Goal: Task Accomplishment & Management: Manage account settings

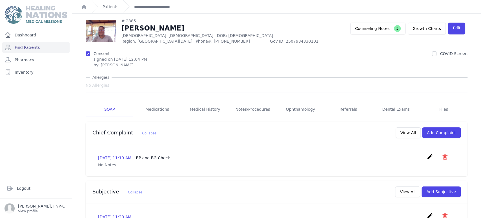
scroll to position [282, 0]
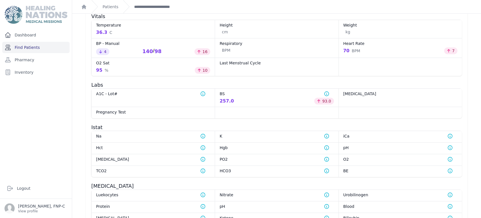
click at [26, 47] on link "Find Patients" at bounding box center [35, 47] width 67 height 11
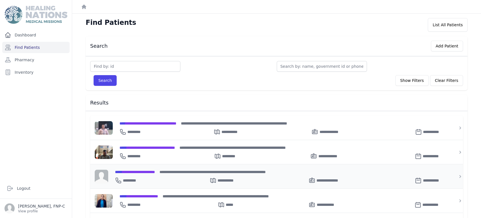
click at [138, 172] on span "**********" at bounding box center [135, 172] width 40 height 4
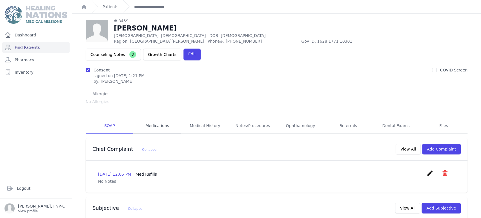
click at [153, 118] on link "Medications" at bounding box center [157, 125] width 48 height 15
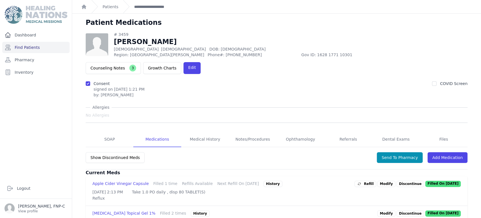
click at [382, 180] on link "Modify" at bounding box center [386, 183] width 18 height 6
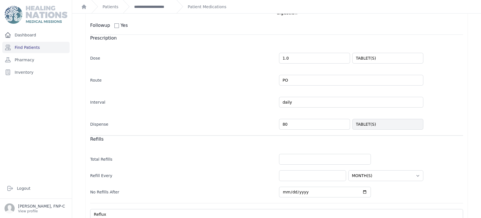
scroll to position [120, 0]
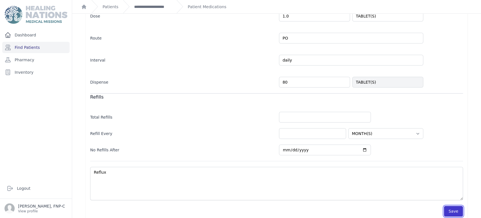
click at [445, 206] on button "Save" at bounding box center [453, 211] width 19 height 11
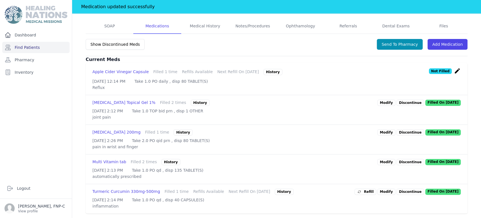
scroll to position [138, 0]
click at [380, 188] on link "Modify" at bounding box center [386, 191] width 18 height 6
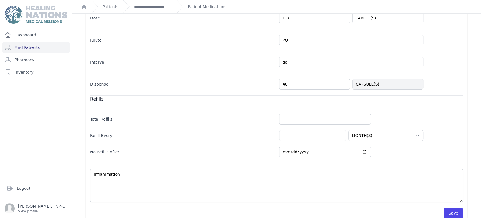
scroll to position [120, 0]
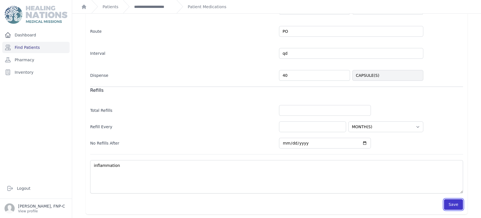
click at [449, 200] on button "Save" at bounding box center [453, 204] width 19 height 11
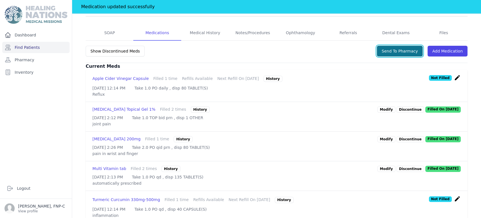
click at [390, 46] on button "Send To Pharmacy" at bounding box center [400, 51] width 46 height 11
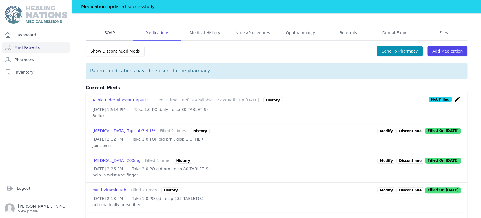
click at [111, 25] on link "SOAP" at bounding box center [110, 32] width 48 height 15
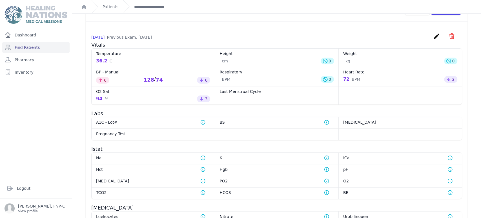
scroll to position [263, 0]
